Goal: Task Accomplishment & Management: Manage account settings

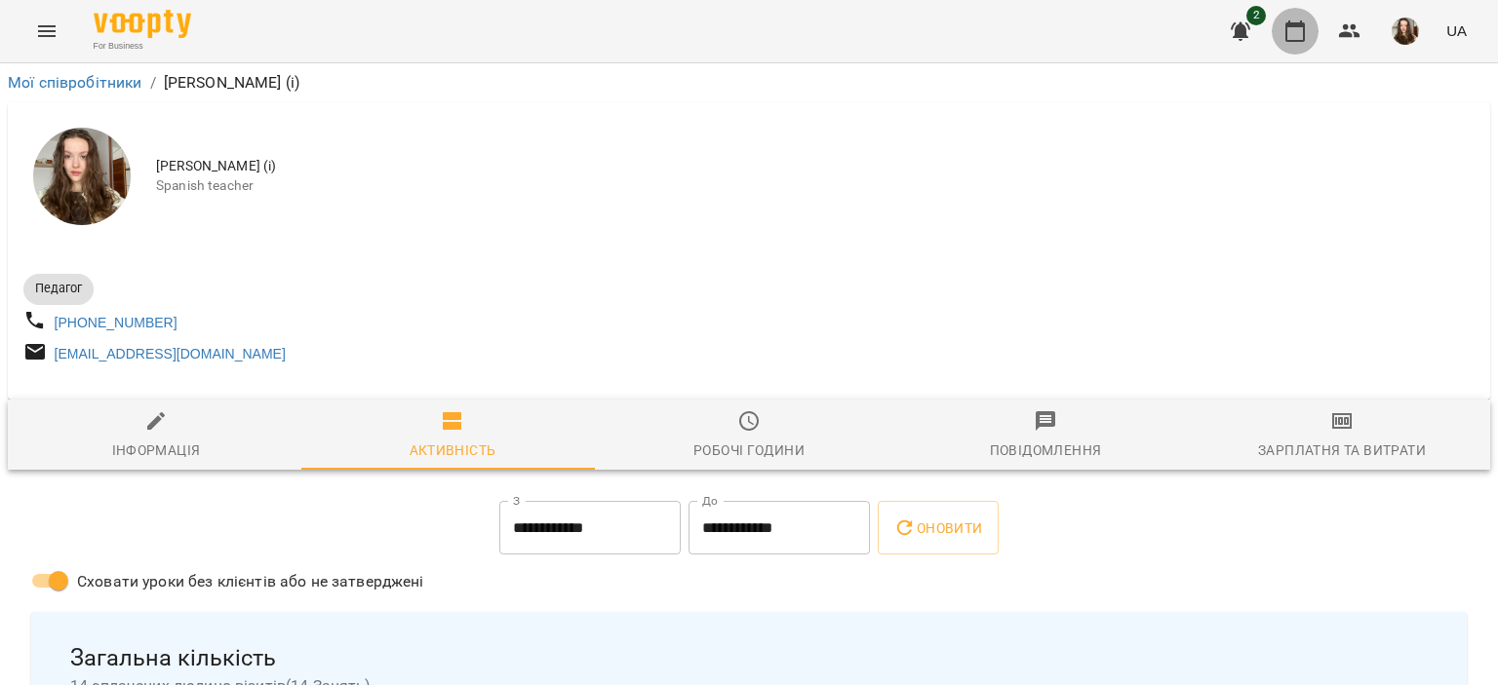
click at [1306, 34] on icon "button" at bounding box center [1294, 31] width 23 height 23
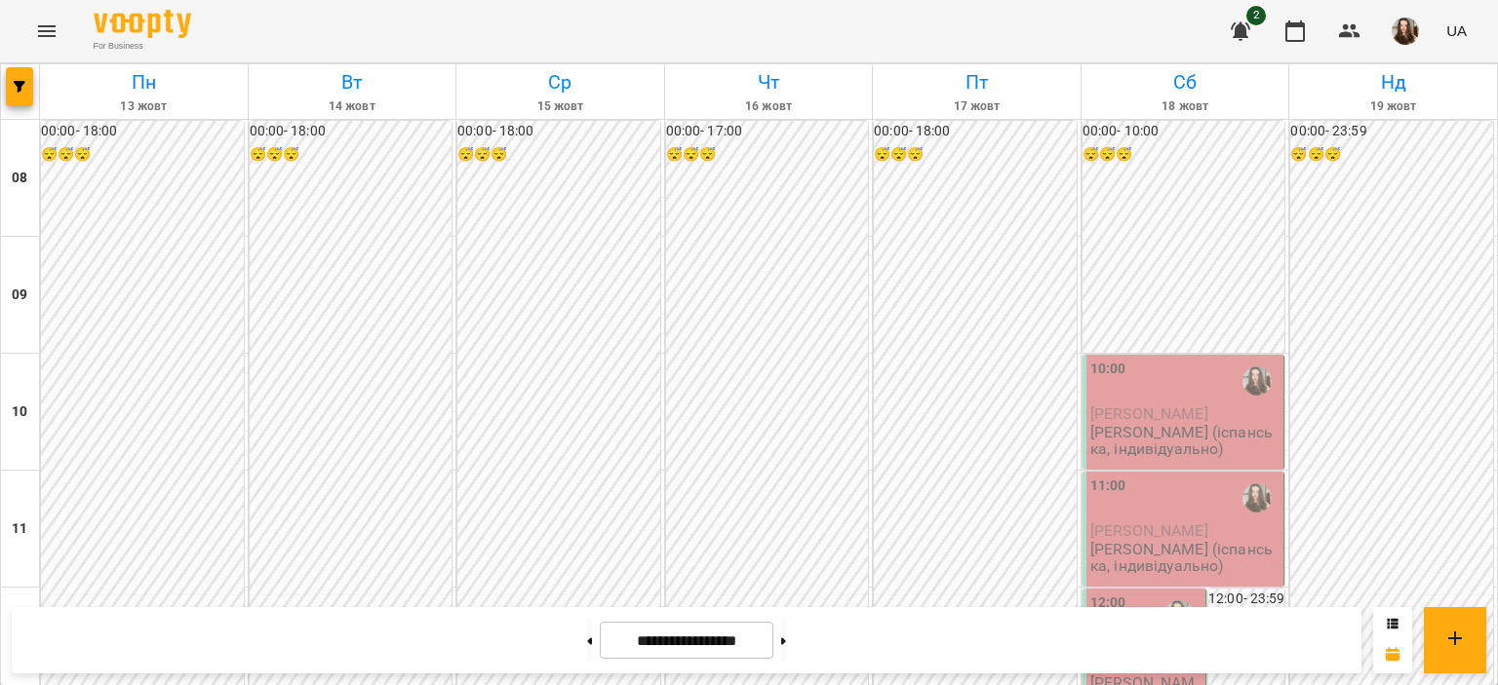
scroll to position [1006, 0]
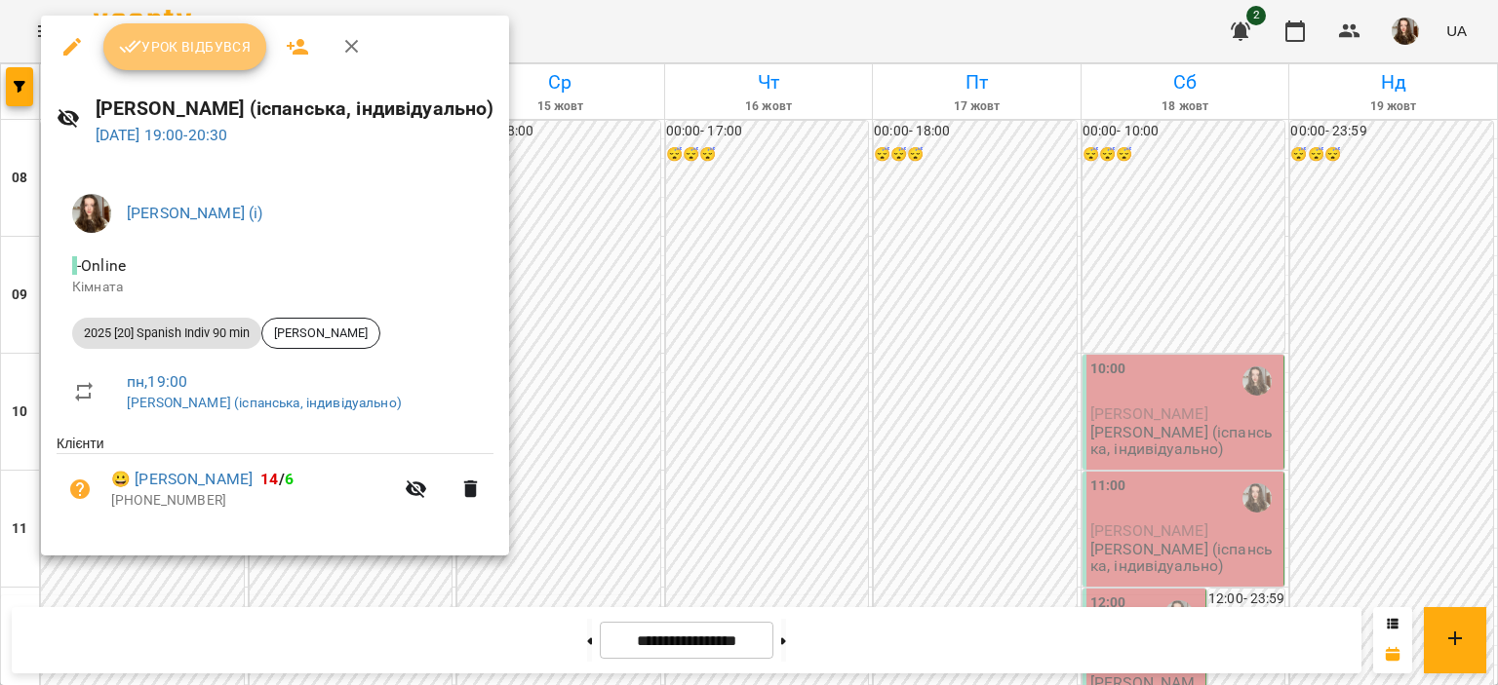
click at [203, 50] on span "Урок відбувся" at bounding box center [185, 46] width 133 height 23
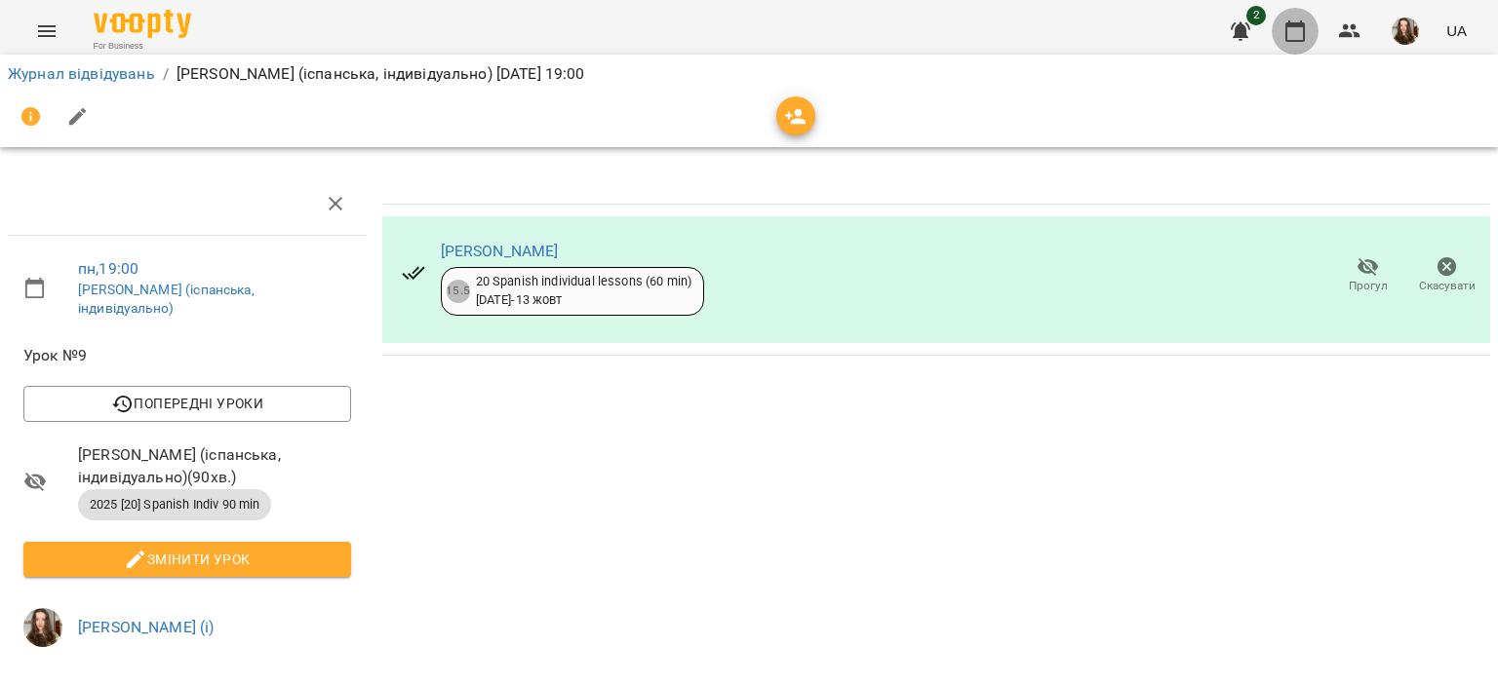
click at [1301, 26] on icon "button" at bounding box center [1295, 30] width 20 height 21
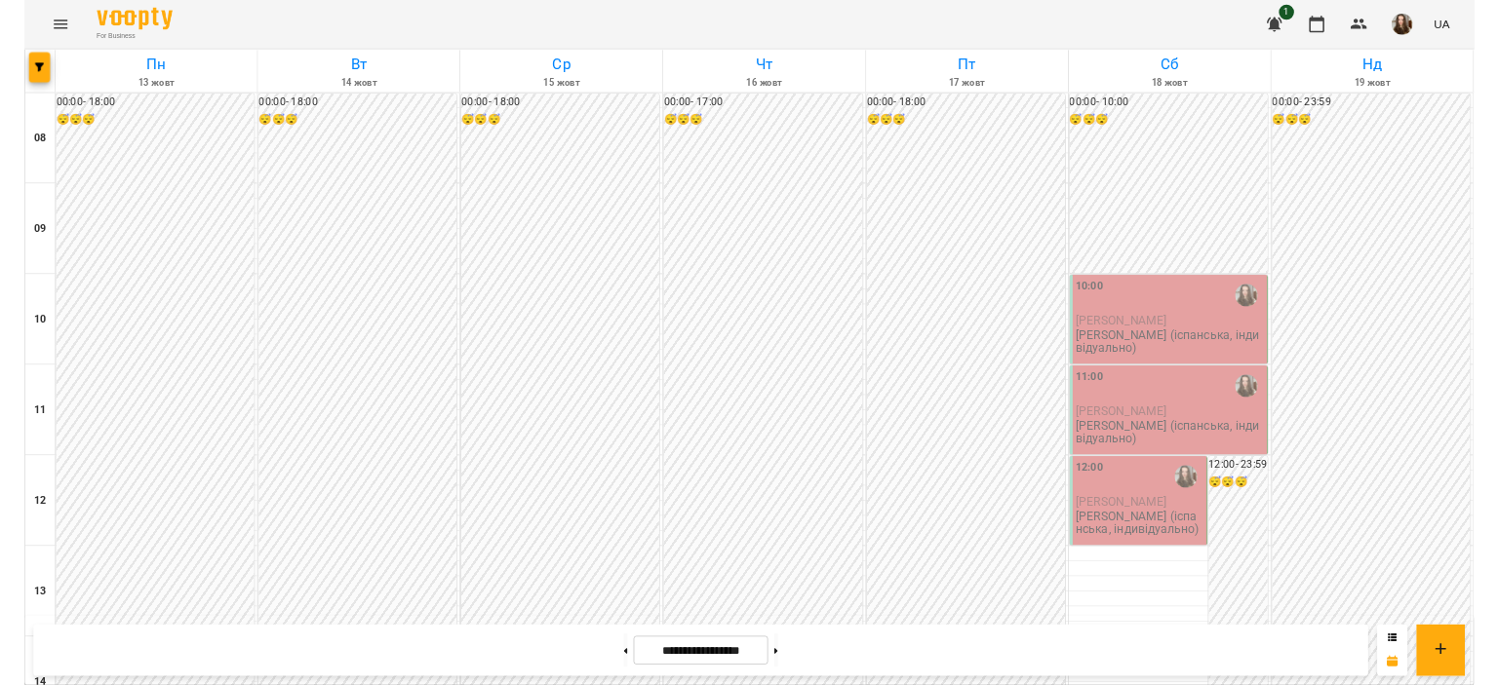
scroll to position [1077, 0]
